Goal: Complete application form

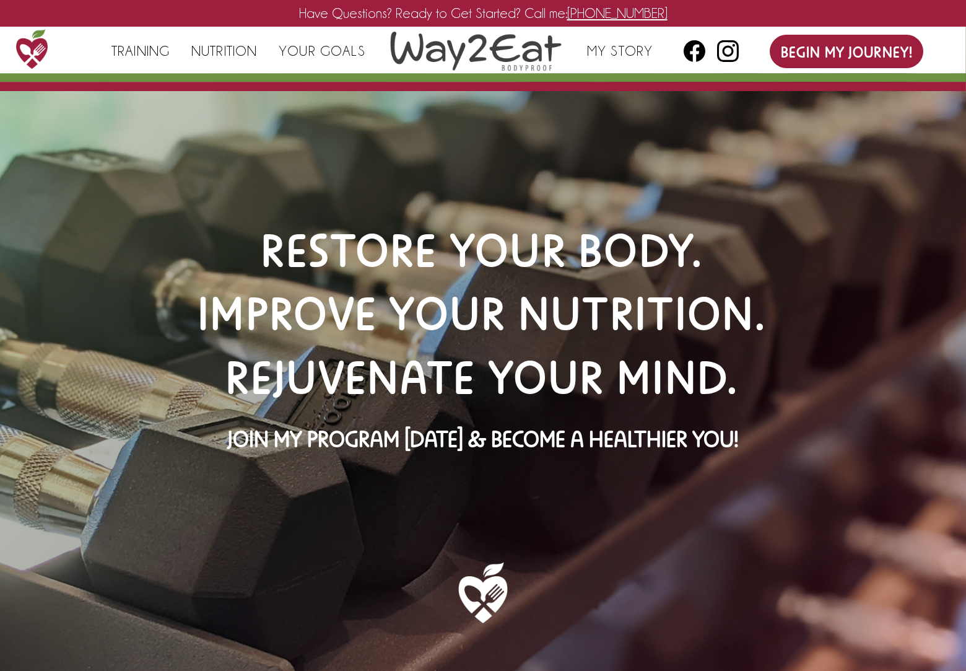
select select "Instagram"
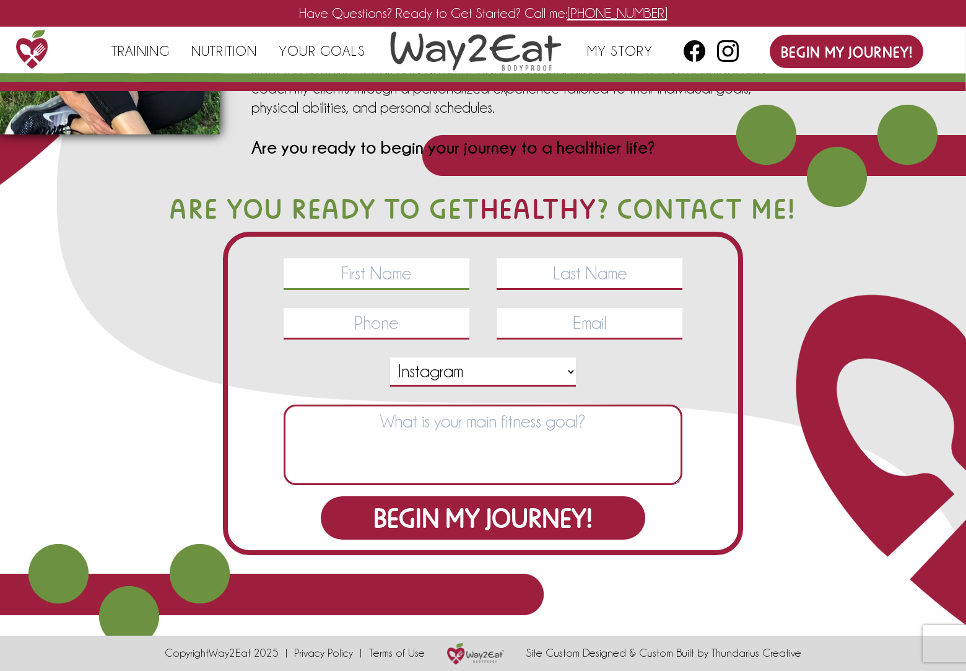
click at [376, 274] on input "text" at bounding box center [377, 274] width 186 height 32
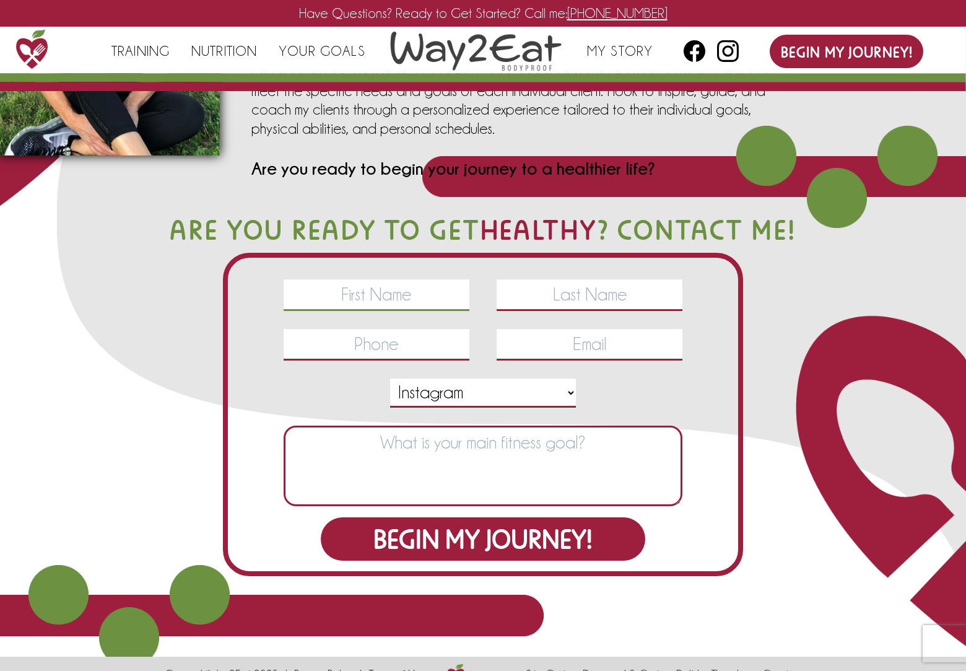
scroll to position [3138, 0]
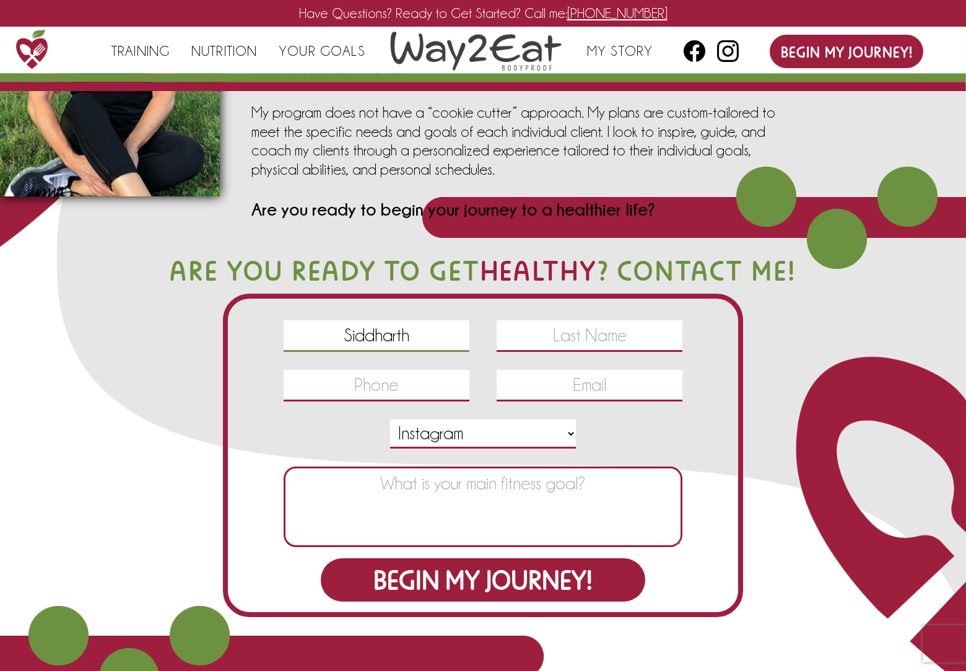
type input "Siddharth"
click at [590, 336] on input "text" at bounding box center [590, 336] width 186 height 32
type input "Das"
click at [376, 385] on input "tel" at bounding box center [377, 386] width 186 height 32
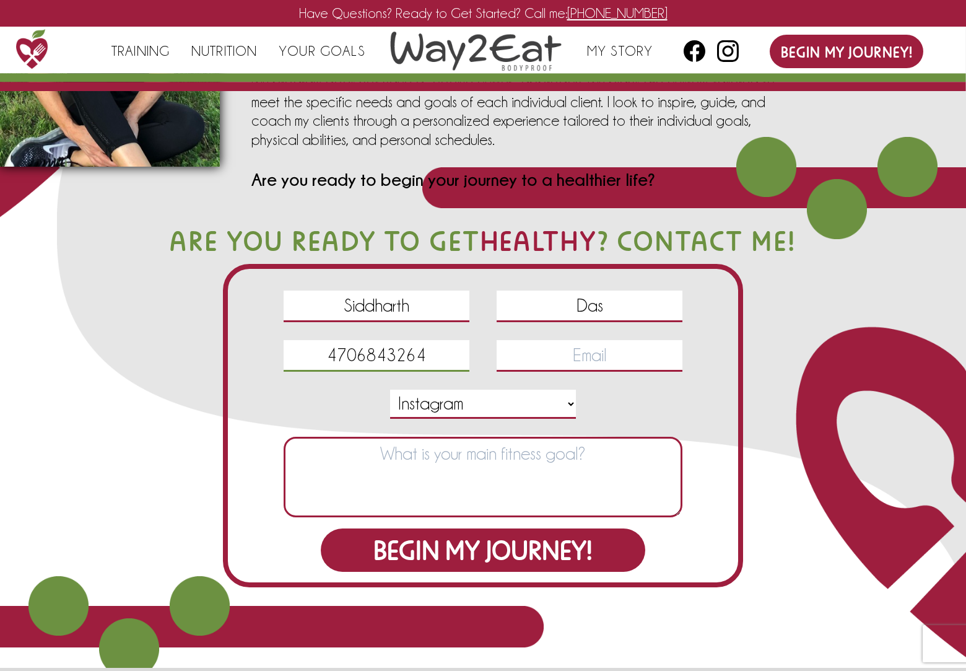
type input "4706843264"
click at [590, 340] on input "email" at bounding box center [590, 356] width 186 height 32
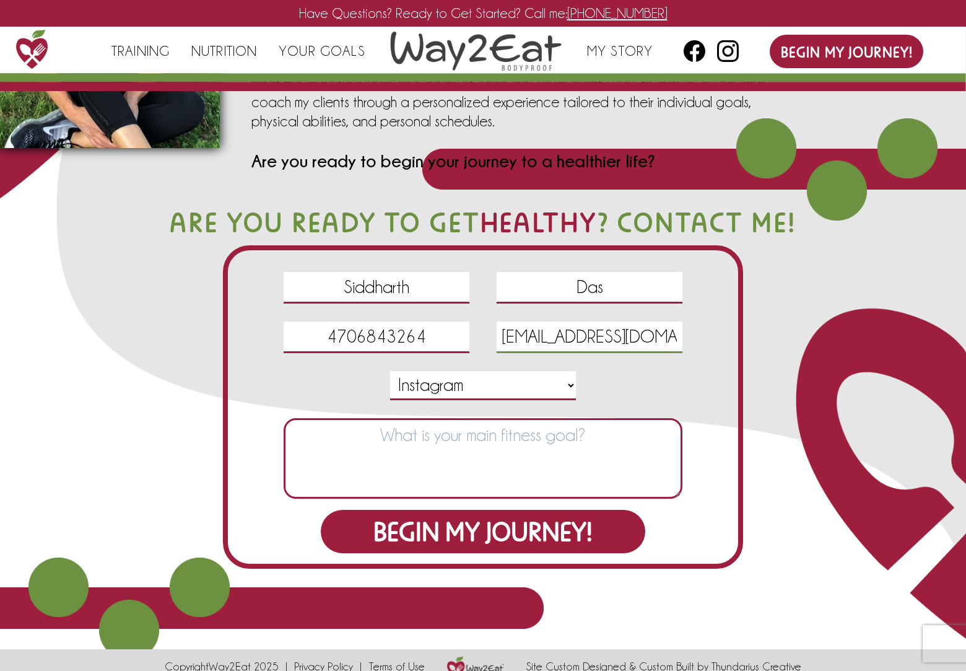
scroll to position [0, 1]
type input "[EMAIL_ADDRESS][DOMAIN_NAME]"
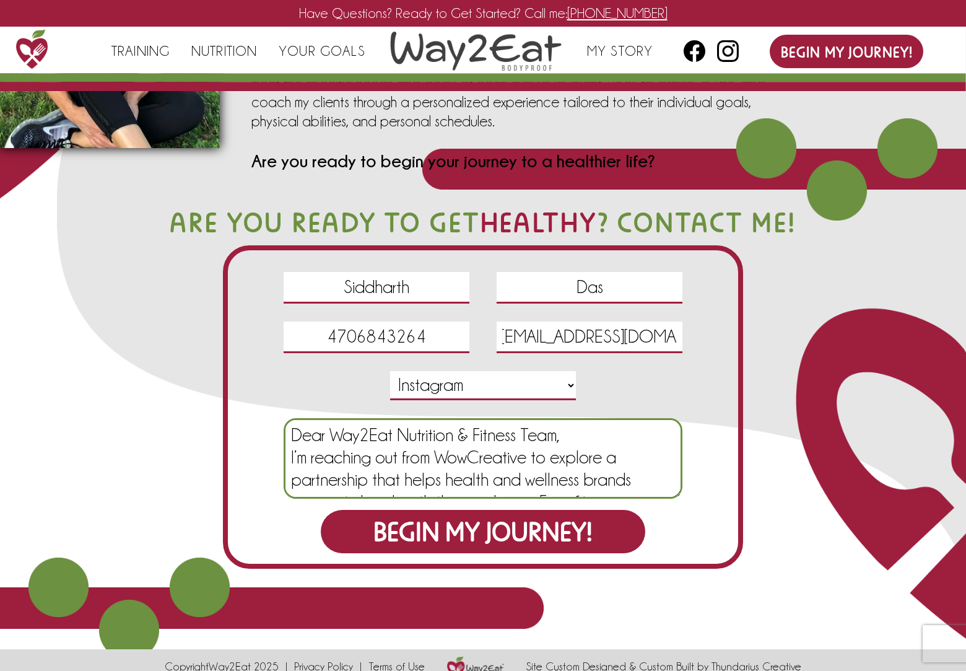
type textarea "Dear Way2Eat Nutrition & Fitness Team, I’m reaching out from WowCreative to exp…"
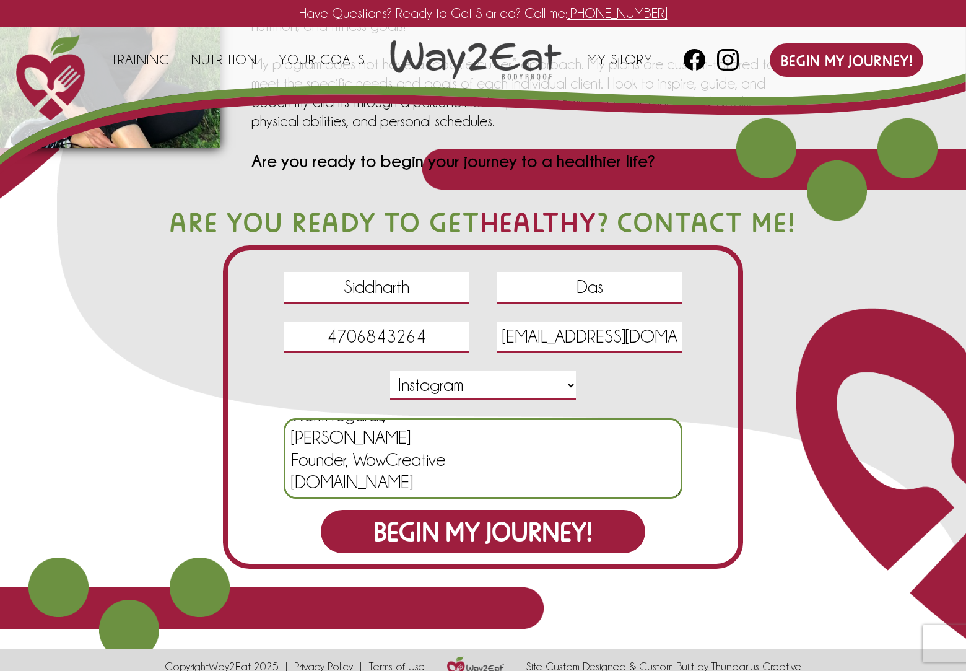
scroll to position [20, 0]
